Goal: Navigation & Orientation: Find specific page/section

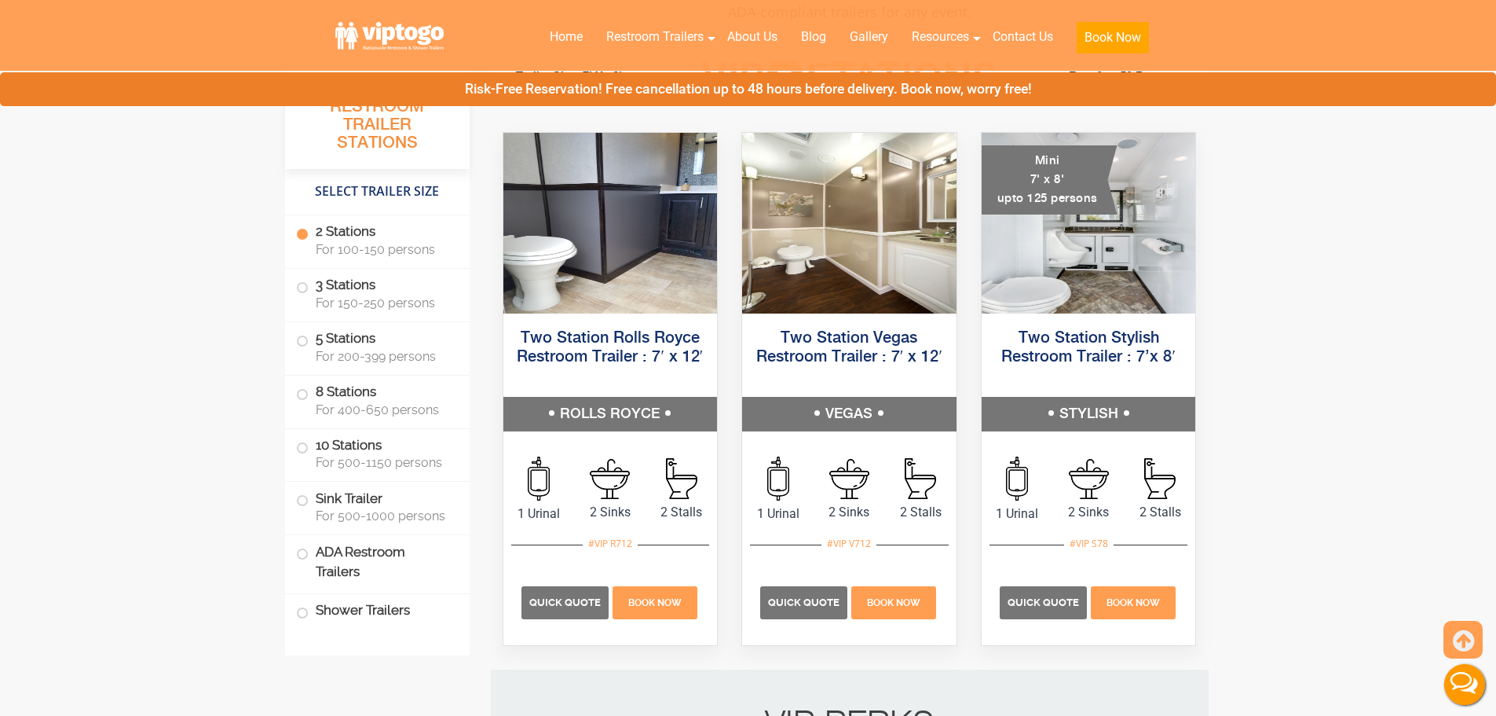
scroll to position [785, 0]
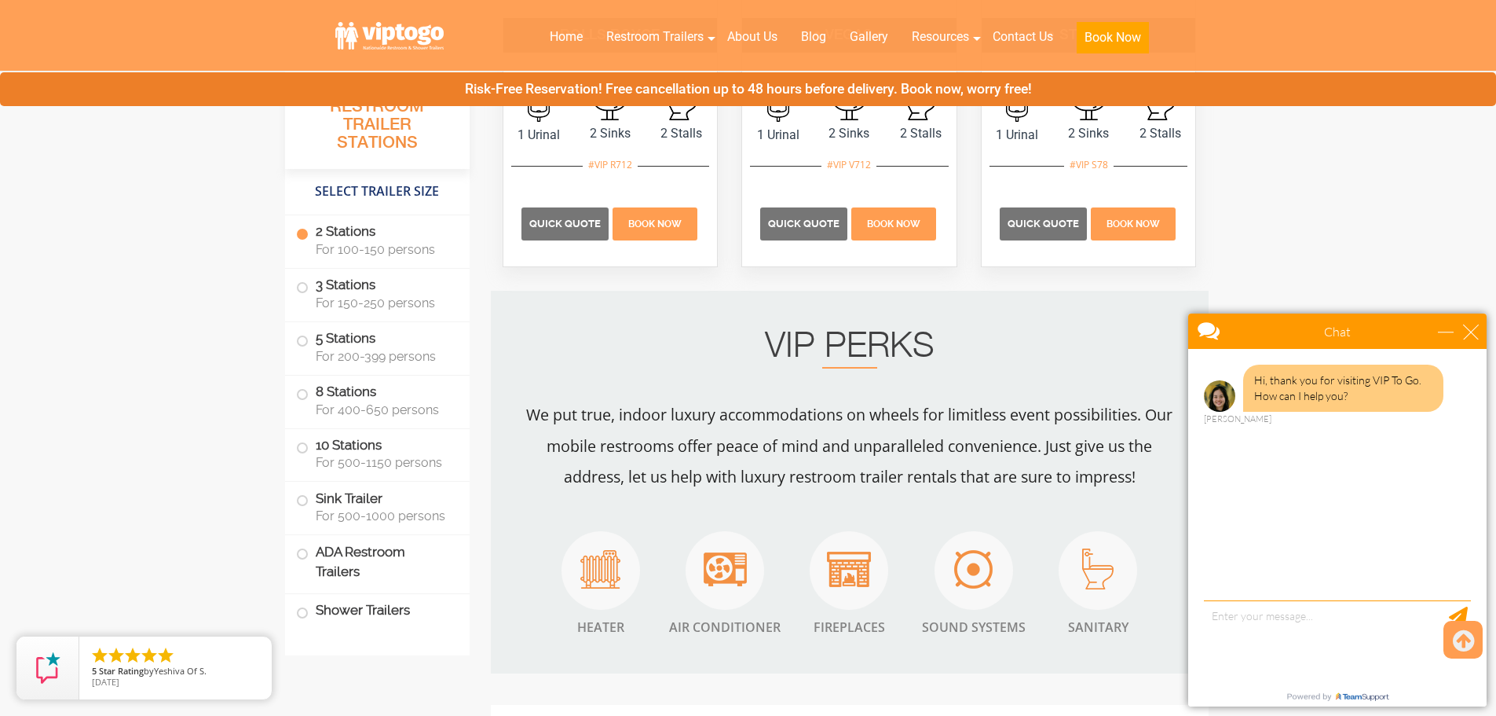
scroll to position [1257, 0]
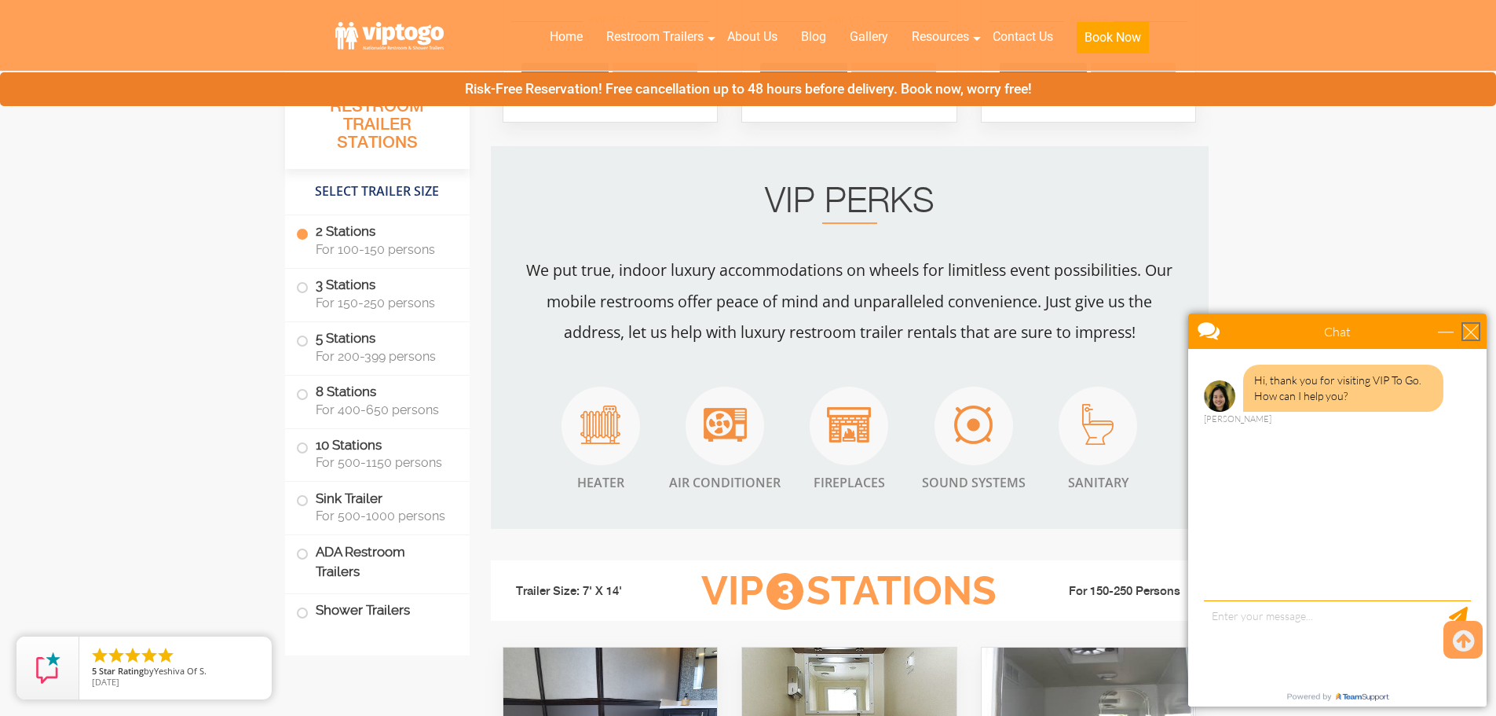
click at [1465, 333] on div "close" at bounding box center [1471, 332] width 16 height 16
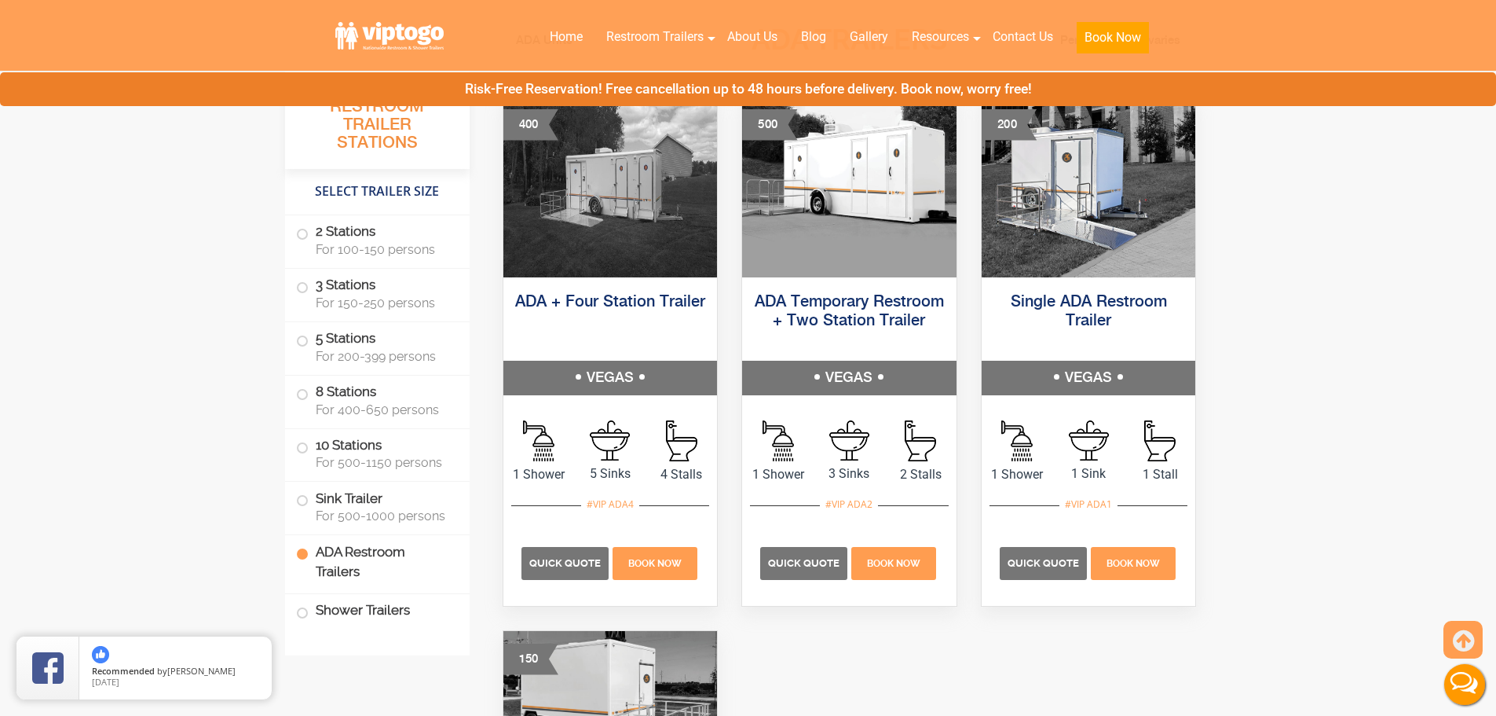
scroll to position [5577, 0]
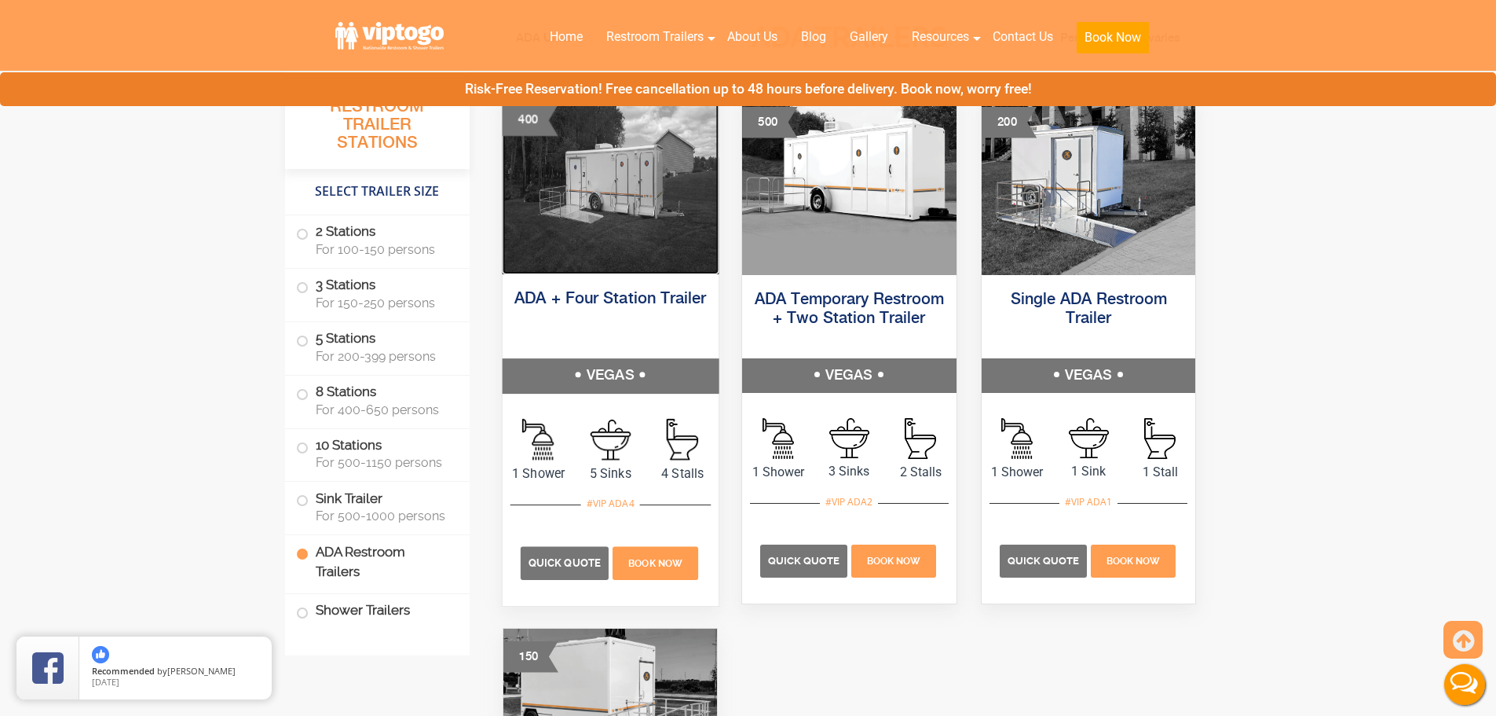
click at [577, 227] on img at bounding box center [610, 182] width 216 height 182
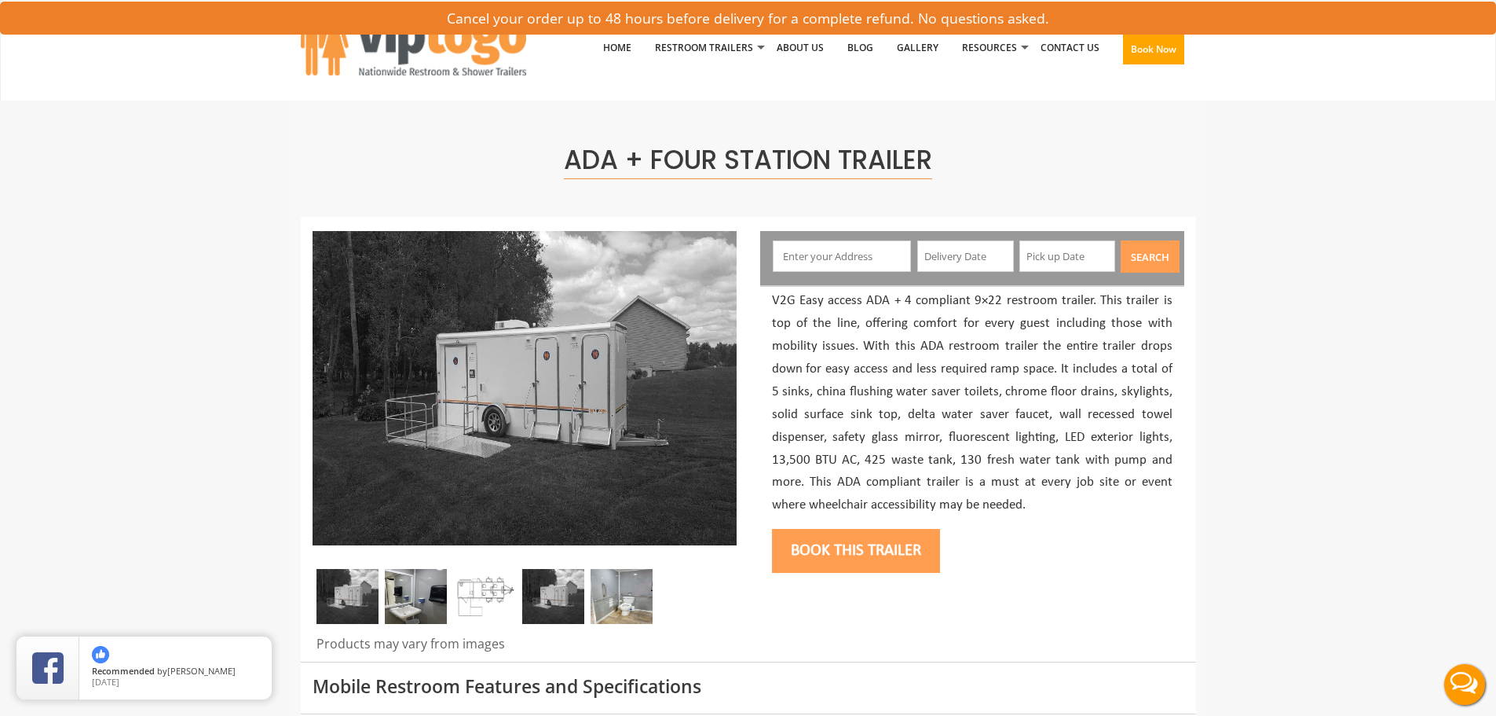
scroll to position [236, 0]
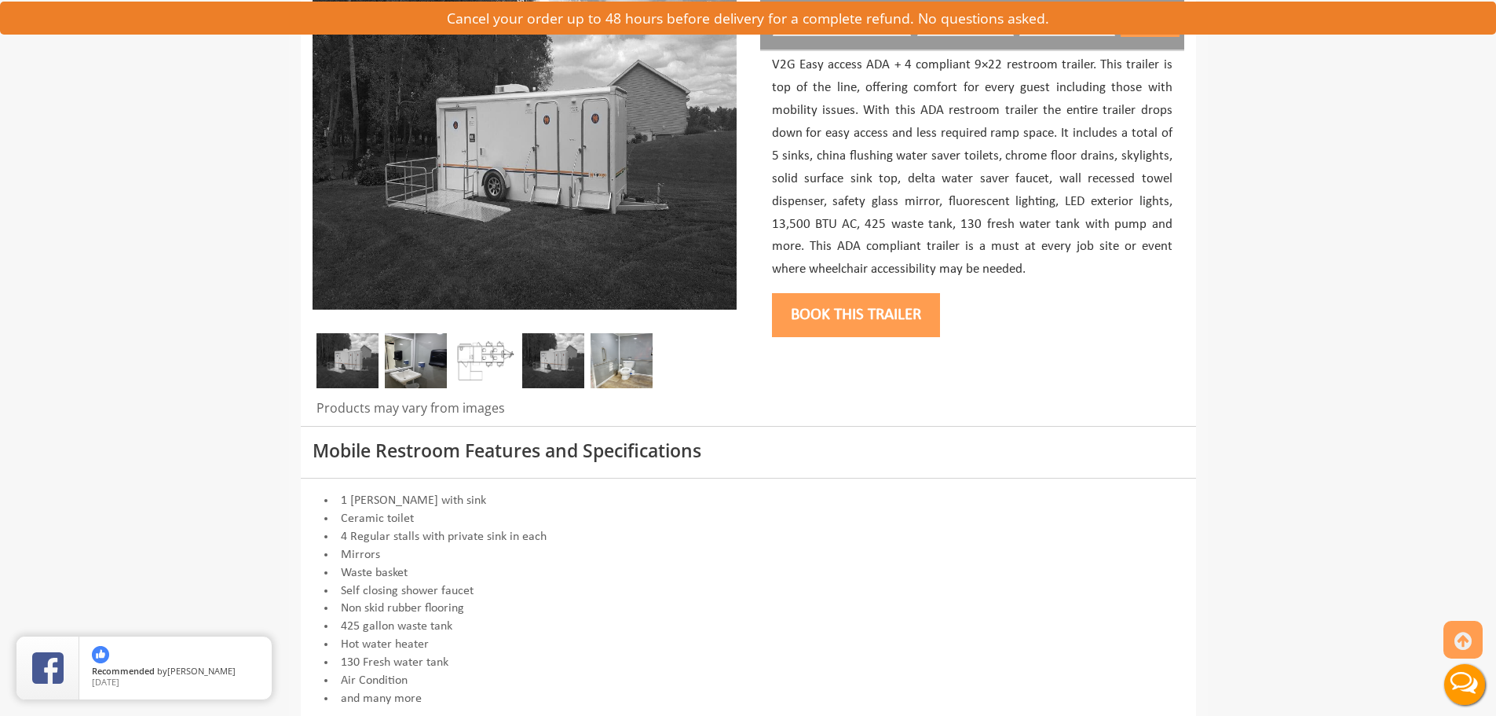
click at [501, 350] on img at bounding box center [485, 360] width 62 height 55
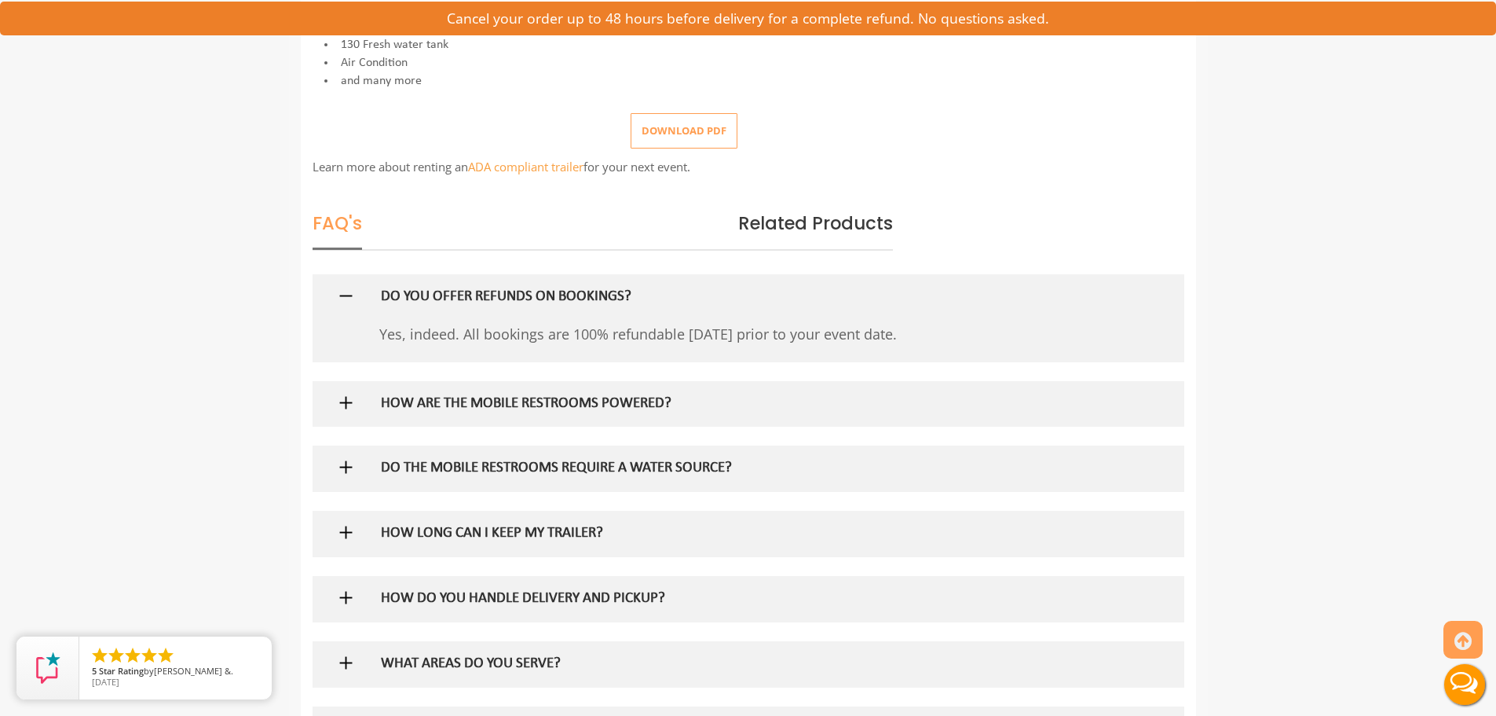
scroll to position [943, 0]
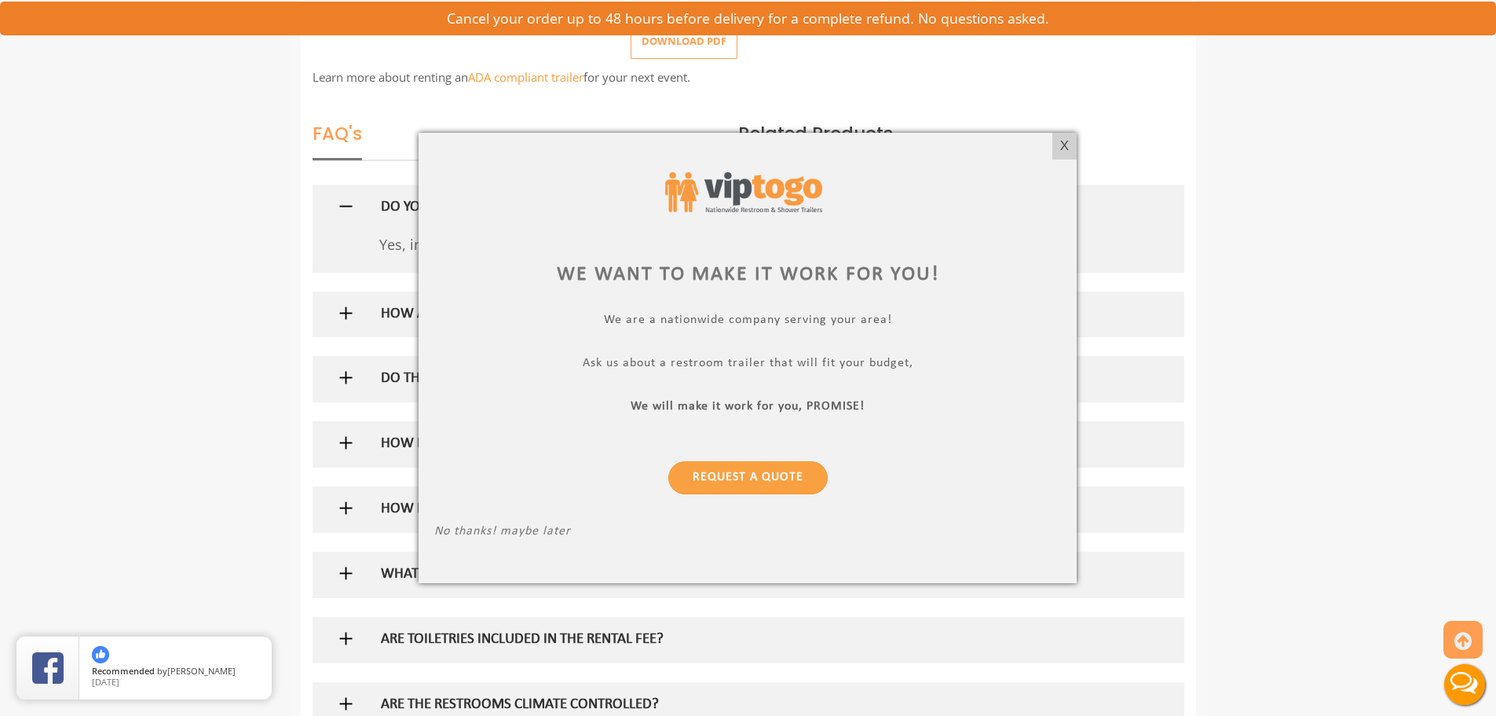
click at [1052, 150] on div at bounding box center [747, 191] width 627 height 87
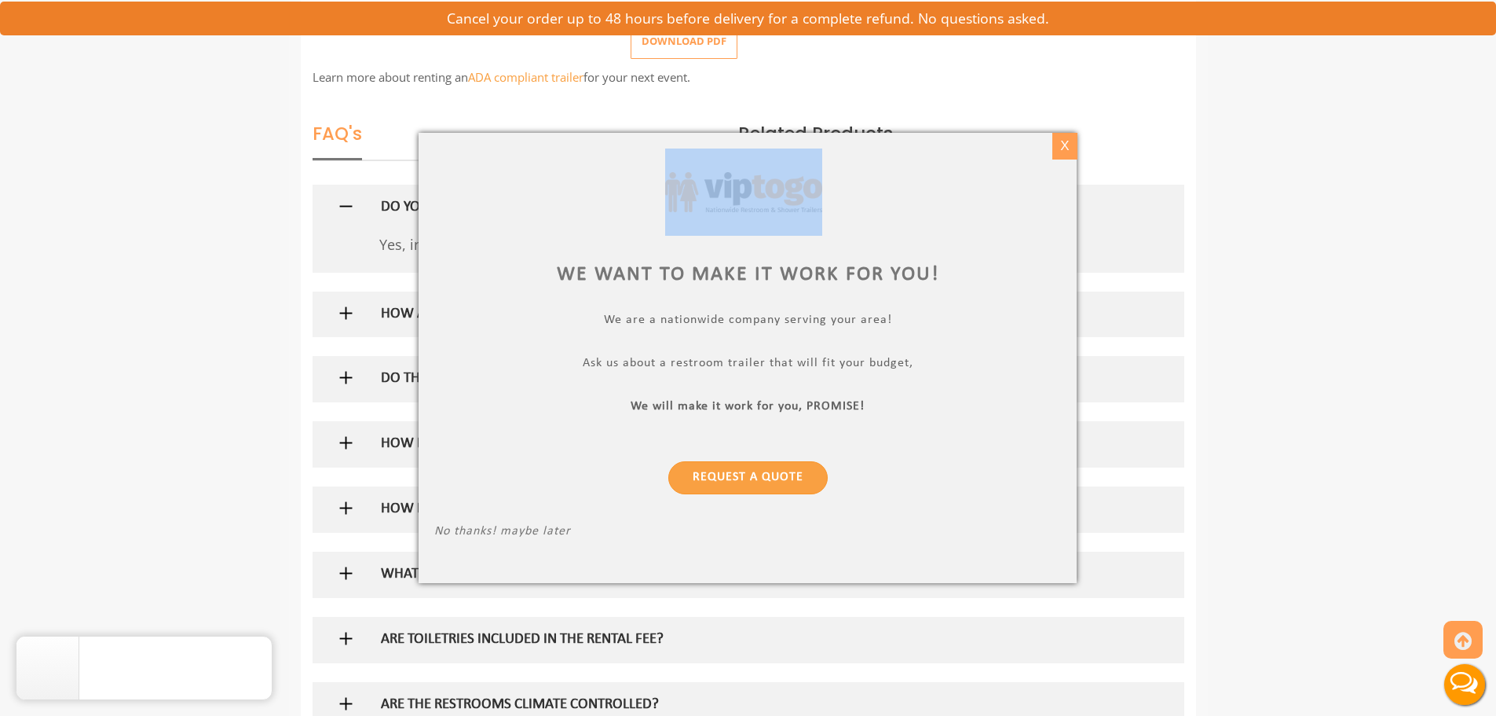
drag, startPoint x: 1052, startPoint y: 150, endPoint x: 1066, endPoint y: 142, distance: 16.2
click at [1056, 146] on div "X We want to make it work for you! We are a nationwide company serving your are…" at bounding box center [748, 358] width 658 height 450
click at [1068, 142] on div "X" at bounding box center [1065, 146] width 24 height 27
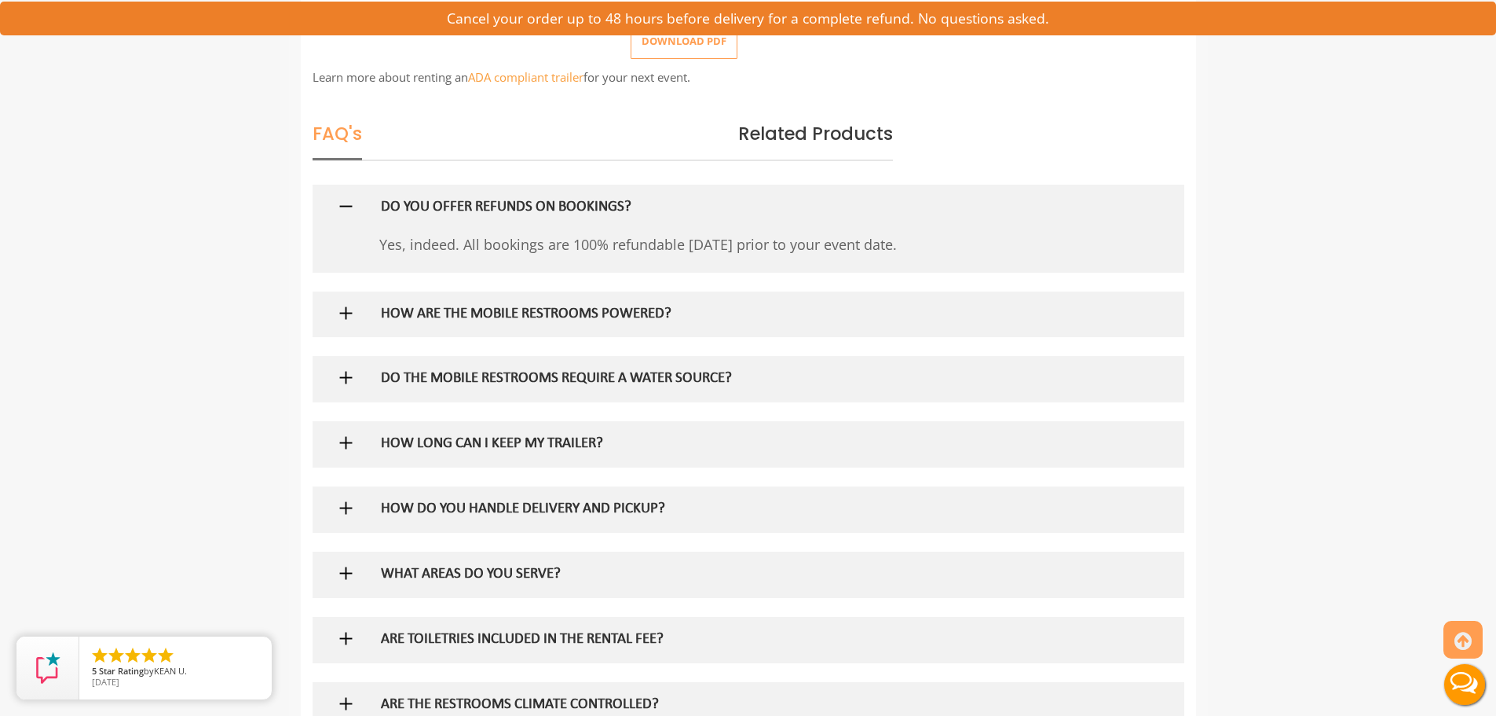
click at [1068, 143] on div "FAQ's Related Products" at bounding box center [748, 128] width 895 height 66
